Goal: Transaction & Acquisition: Purchase product/service

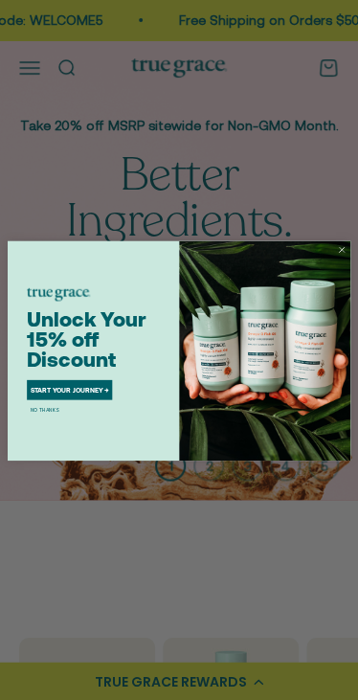
click at [170, 200] on div "Close dialog Unlock Your 15% off Discount START YOUR JOURNEY → NO THANKS Submit" at bounding box center [179, 350] width 358 height 700
click at [338, 248] on circle "Close dialog" at bounding box center [341, 248] width 11 height 11
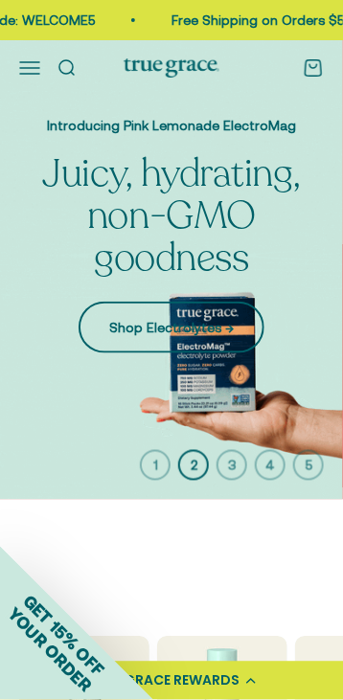
click at [146, 321] on link "Shop Electrolytes →" at bounding box center [172, 328] width 186 height 52
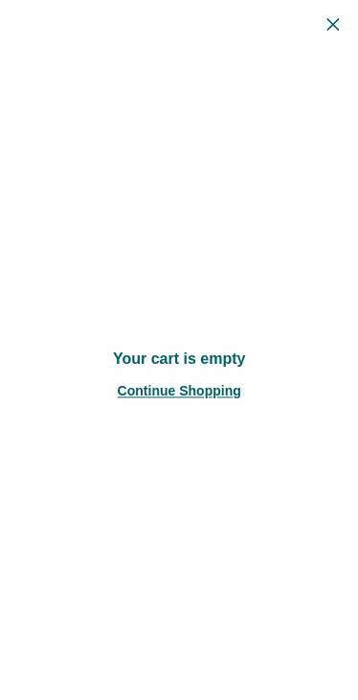
scroll to position [888, 0]
